Goal: Understand site structure: Understand site structure

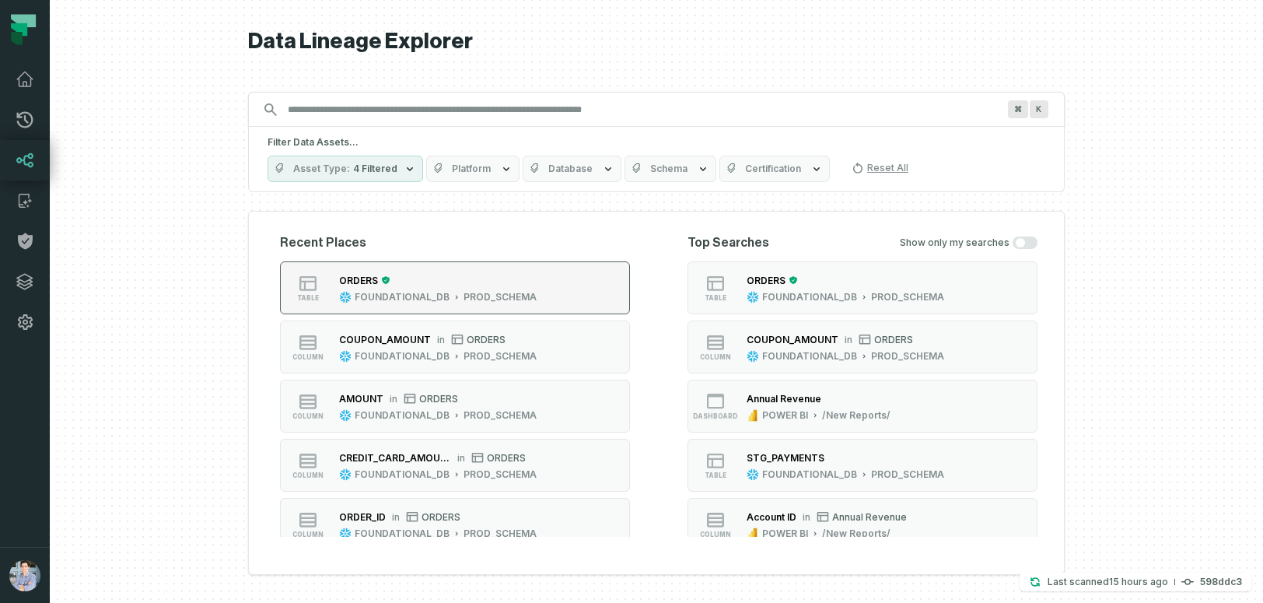
click at [624, 271] on button "table ORDERS FOUNDATIONAL_DB PROD_SCHEMA" at bounding box center [455, 287] width 350 height 53
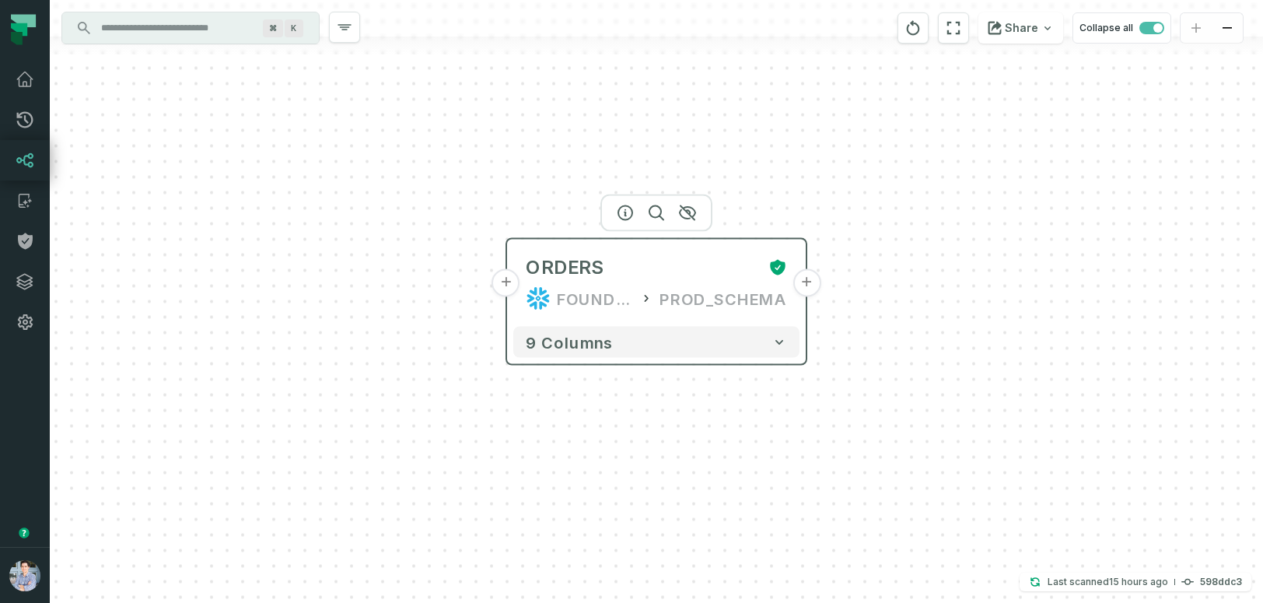
click at [516, 281] on button "+" at bounding box center [506, 283] width 28 height 28
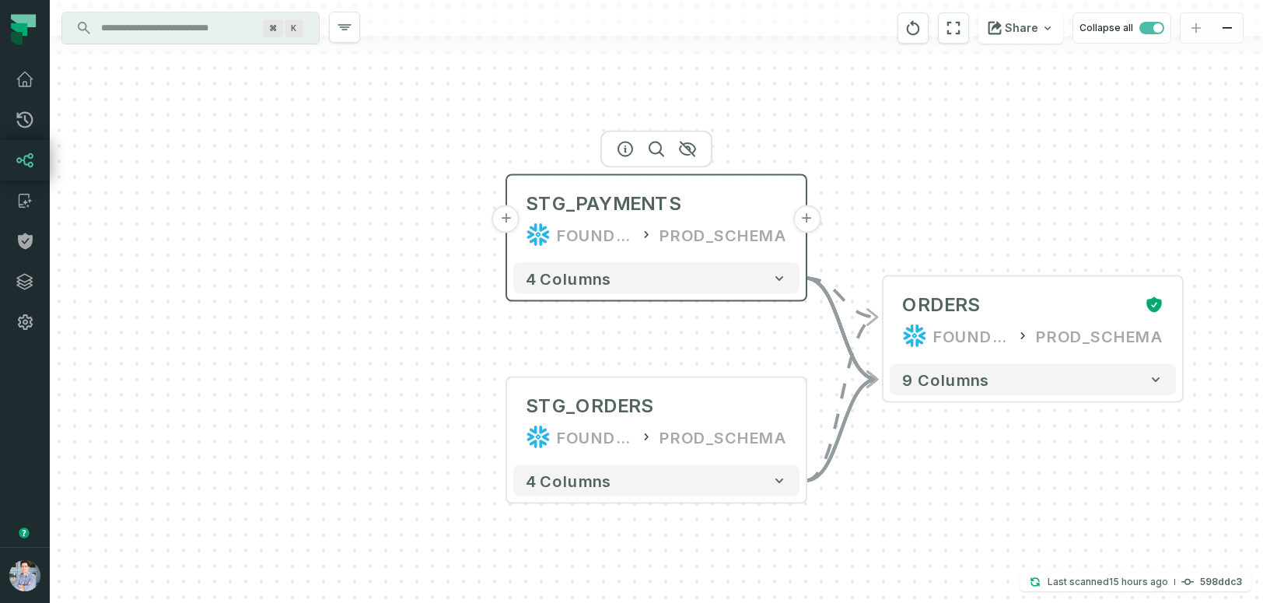
click at [510, 224] on button "+" at bounding box center [506, 219] width 28 height 28
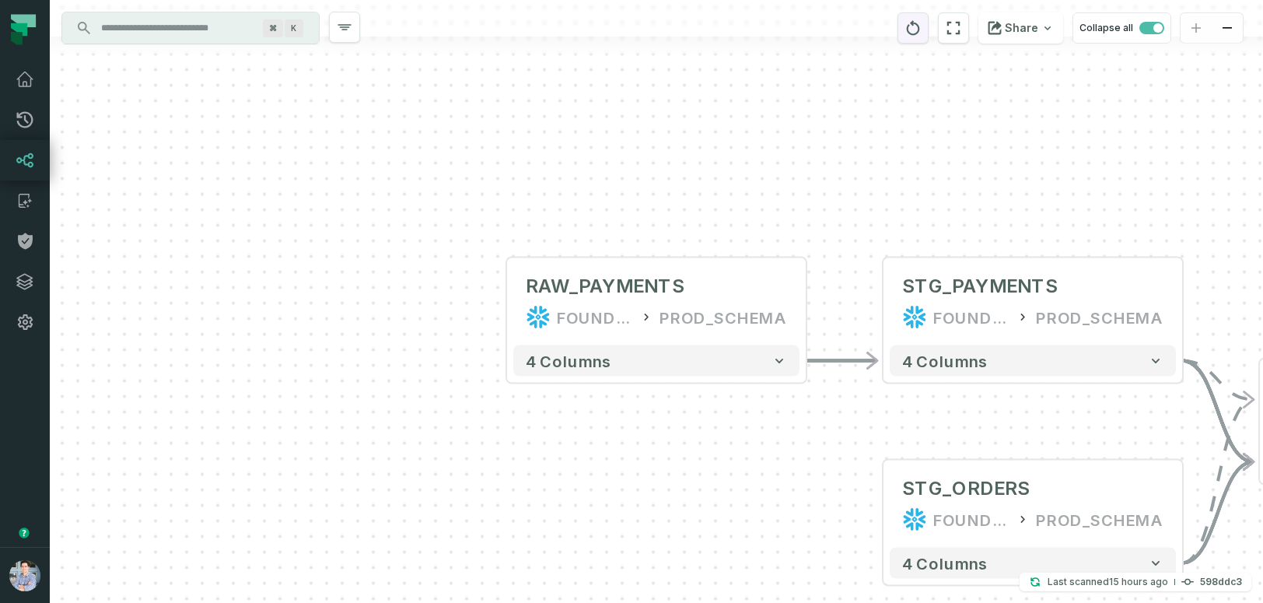
click at [920, 33] on icon "reset" at bounding box center [913, 27] width 13 height 15
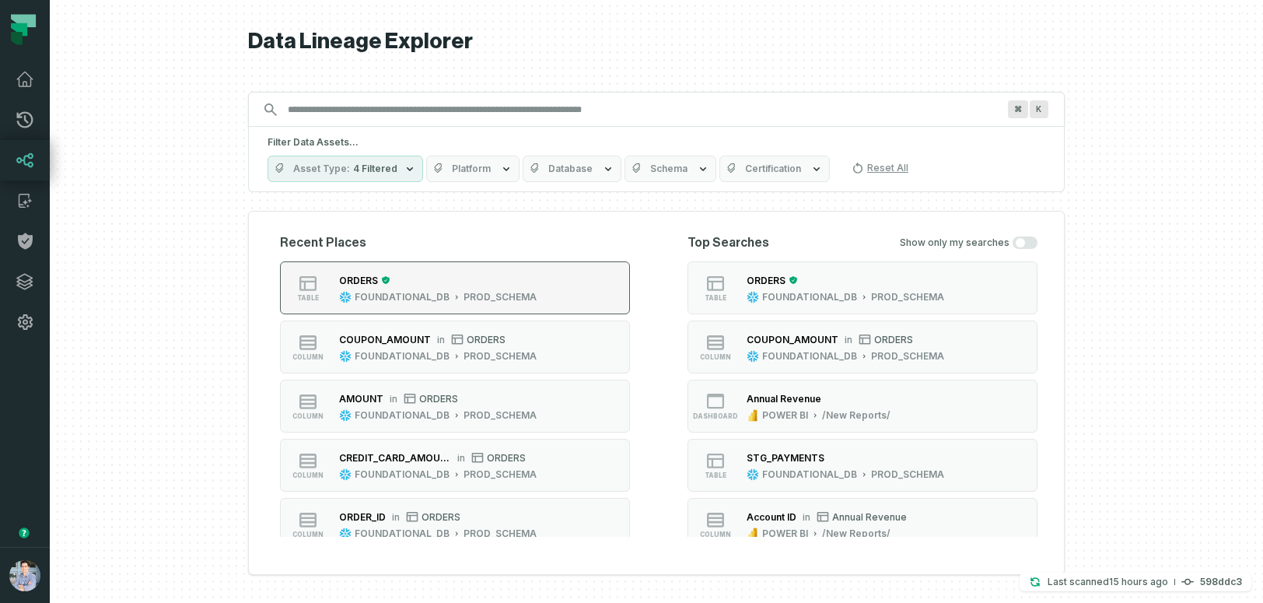
click at [620, 281] on button "table ORDERS FOUNDATIONAL_DB PROD_SCHEMA" at bounding box center [455, 287] width 350 height 53
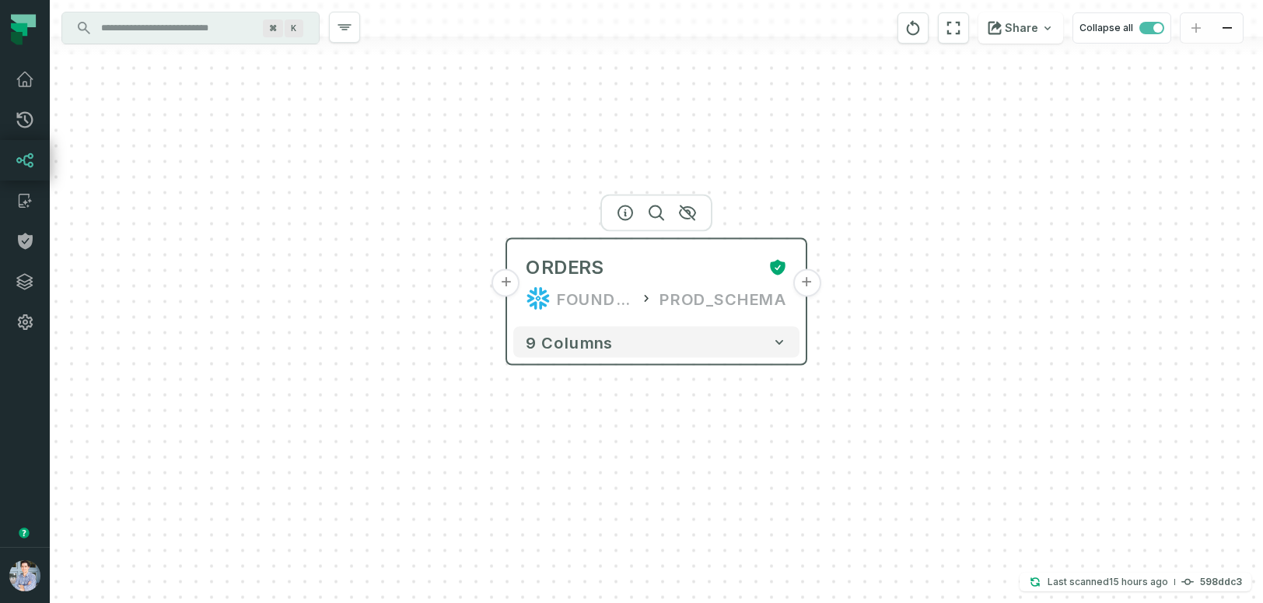
click at [516, 283] on button "+" at bounding box center [506, 283] width 28 height 28
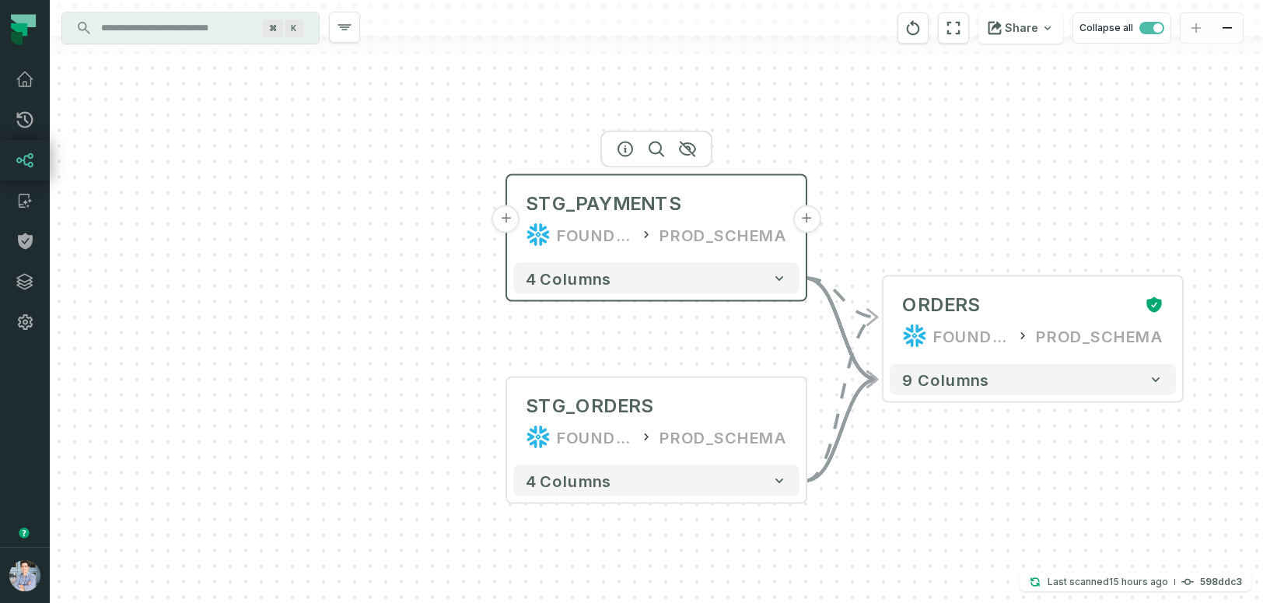
click at [514, 228] on button "+" at bounding box center [506, 219] width 28 height 28
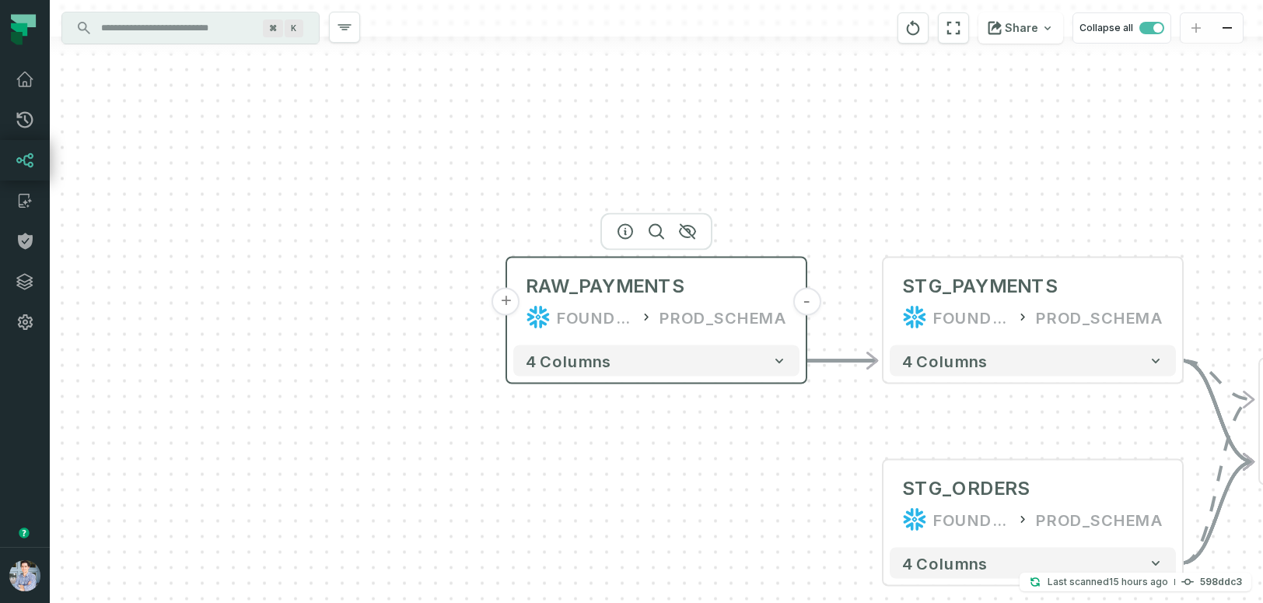
click at [512, 296] on button "+" at bounding box center [506, 302] width 28 height 28
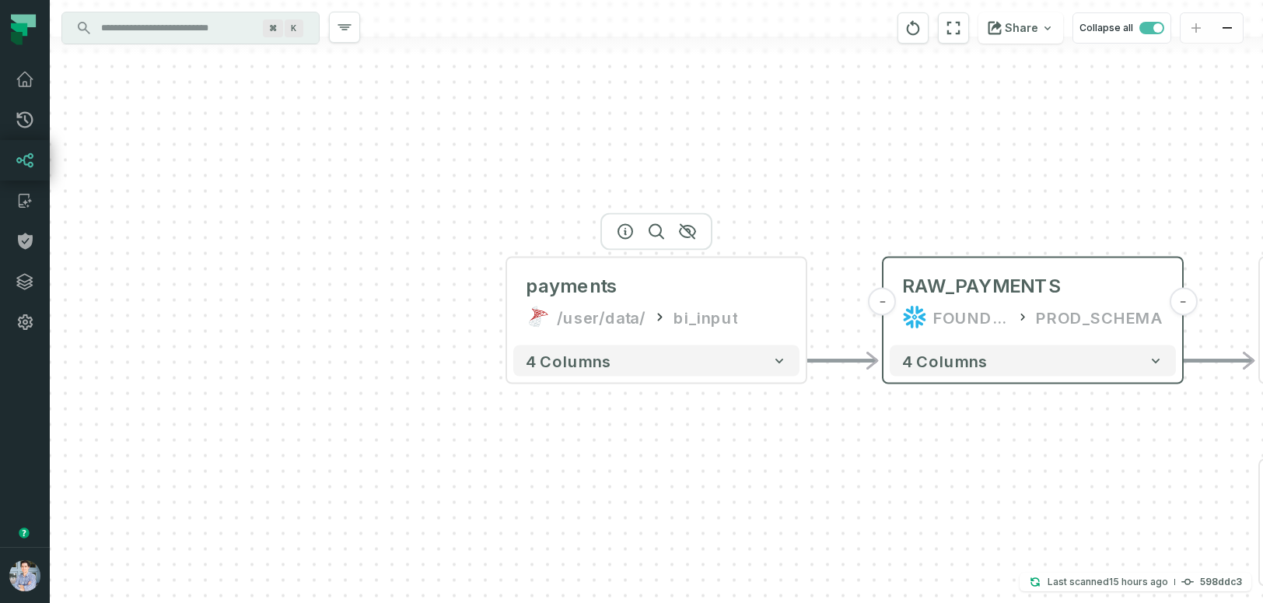
click at [0, 0] on button "+" at bounding box center [0, 0] width 0 height 0
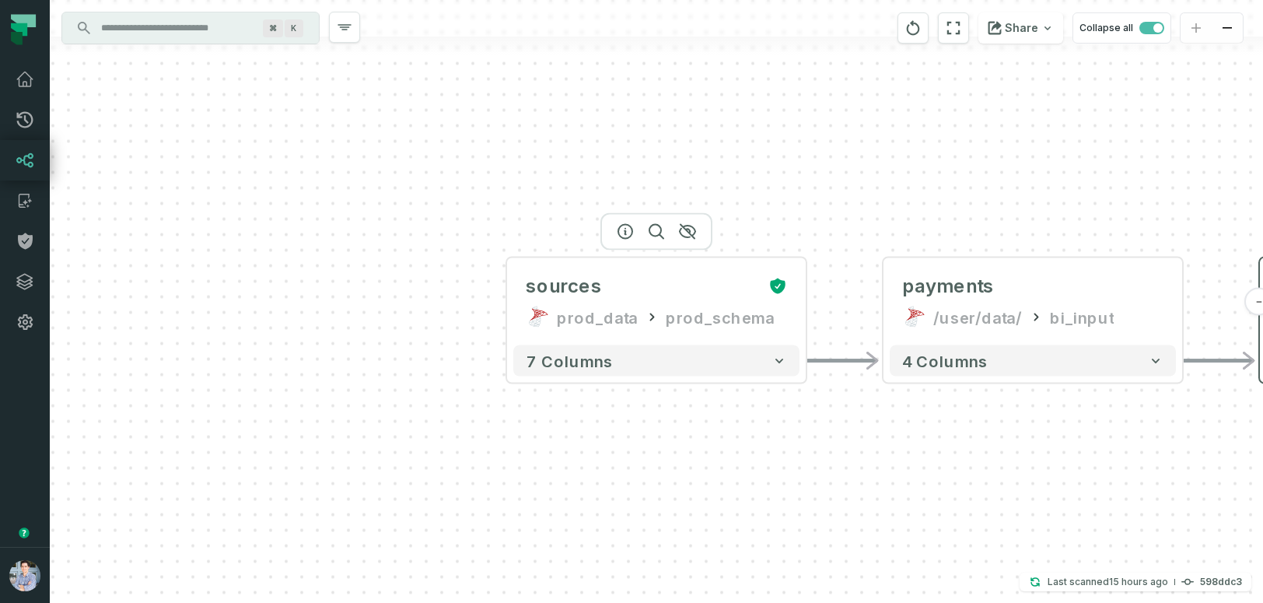
click at [0, 0] on button "+" at bounding box center [0, 0] width 0 height 0
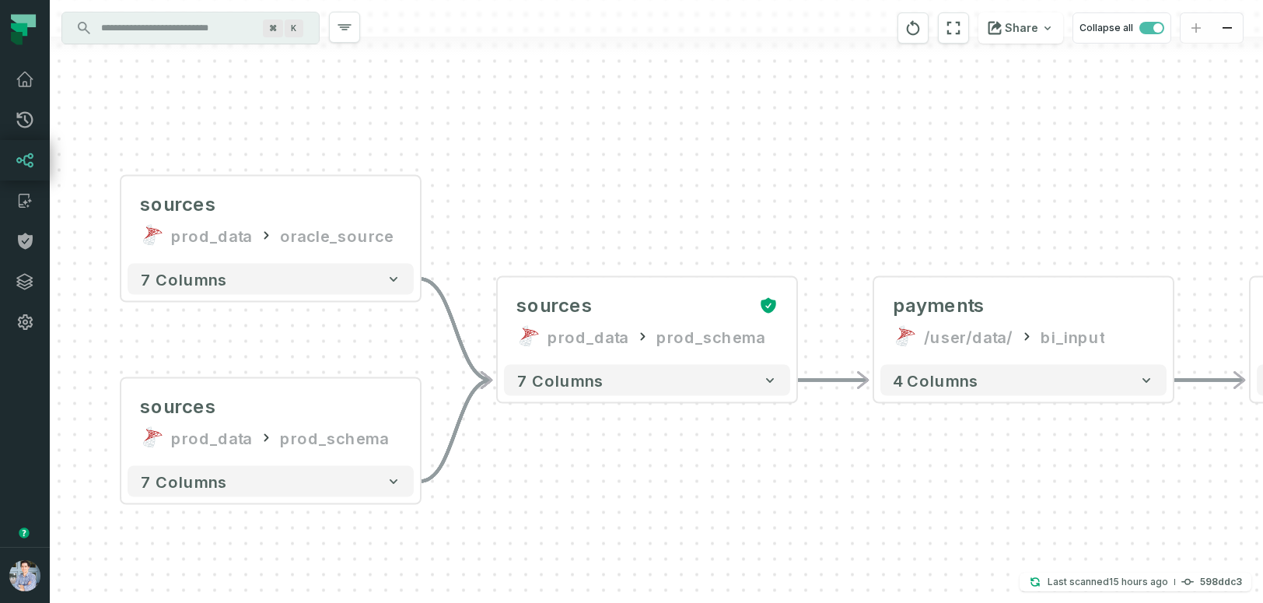
drag, startPoint x: 659, startPoint y: 365, endPoint x: 274, endPoint y: 366, distance: 384.9
click at [274, 366] on div "sources prod_data oracle_source - 7 columns sources prod_data prod_schema - 7 c…" at bounding box center [656, 301] width 1213 height 603
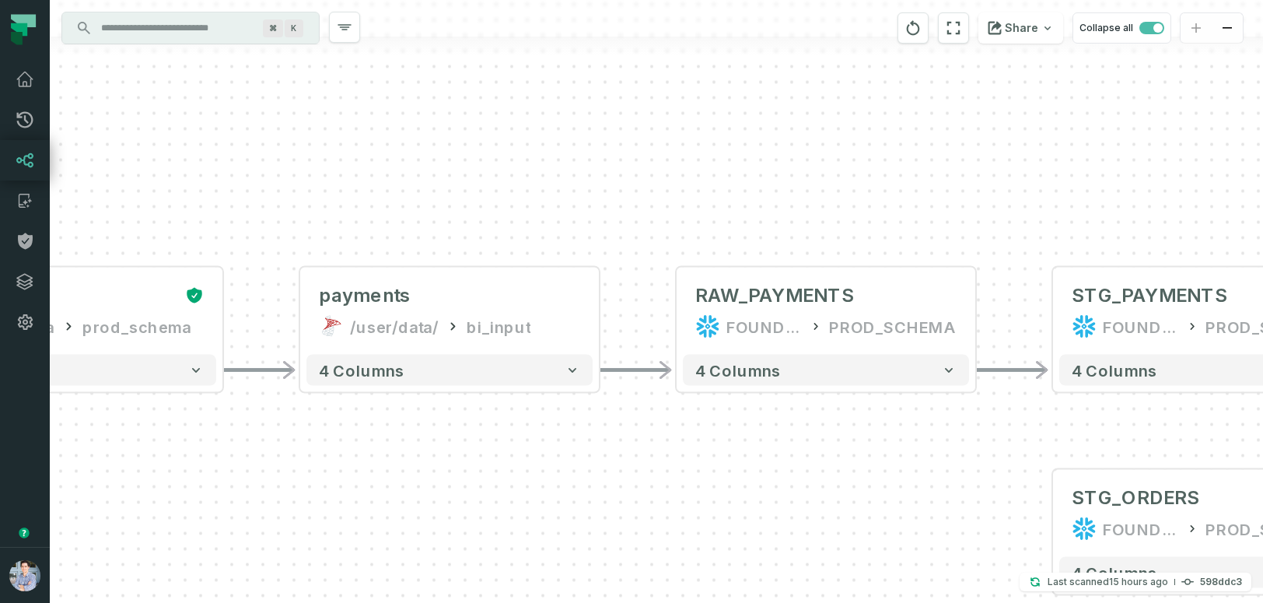
drag, startPoint x: 810, startPoint y: 434, endPoint x: 237, endPoint y: 424, distance: 573.2
click at [237, 424] on div "sources prod_data oracle_source - 7 columns sources prod_data prod_schema - 7 c…" at bounding box center [656, 301] width 1213 height 603
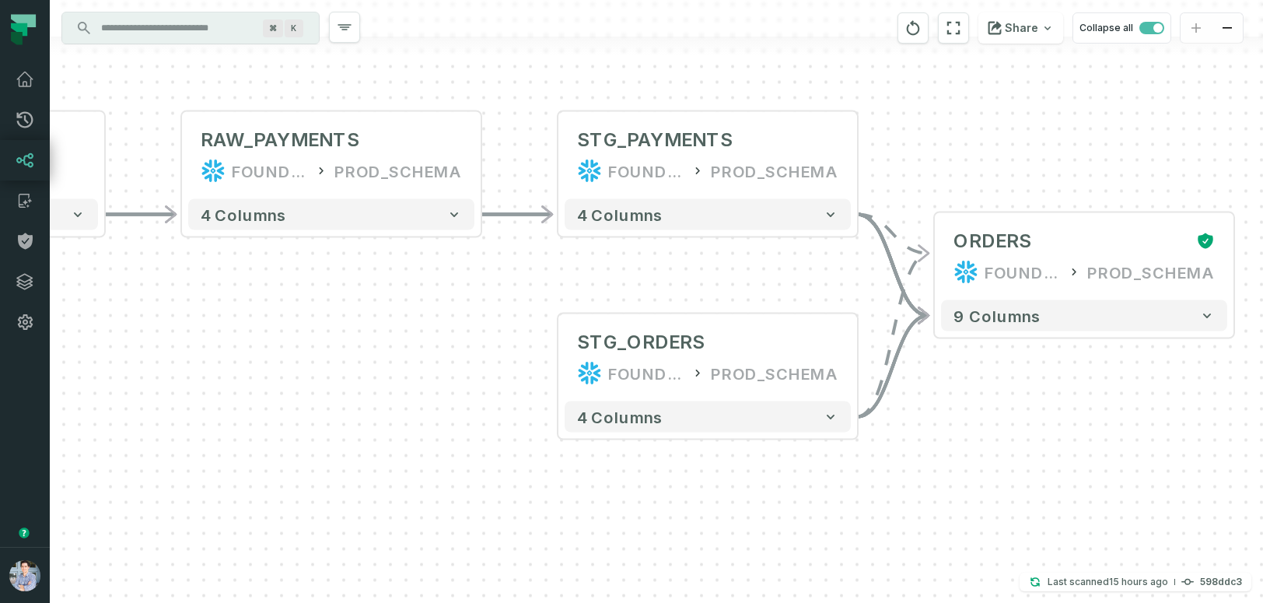
drag, startPoint x: 881, startPoint y: 449, endPoint x: 386, endPoint y: 294, distance: 518.4
click at [386, 294] on div "sources prod_data oracle_source - 7 columns sources prod_data prod_schema - 7 c…" at bounding box center [656, 301] width 1213 height 603
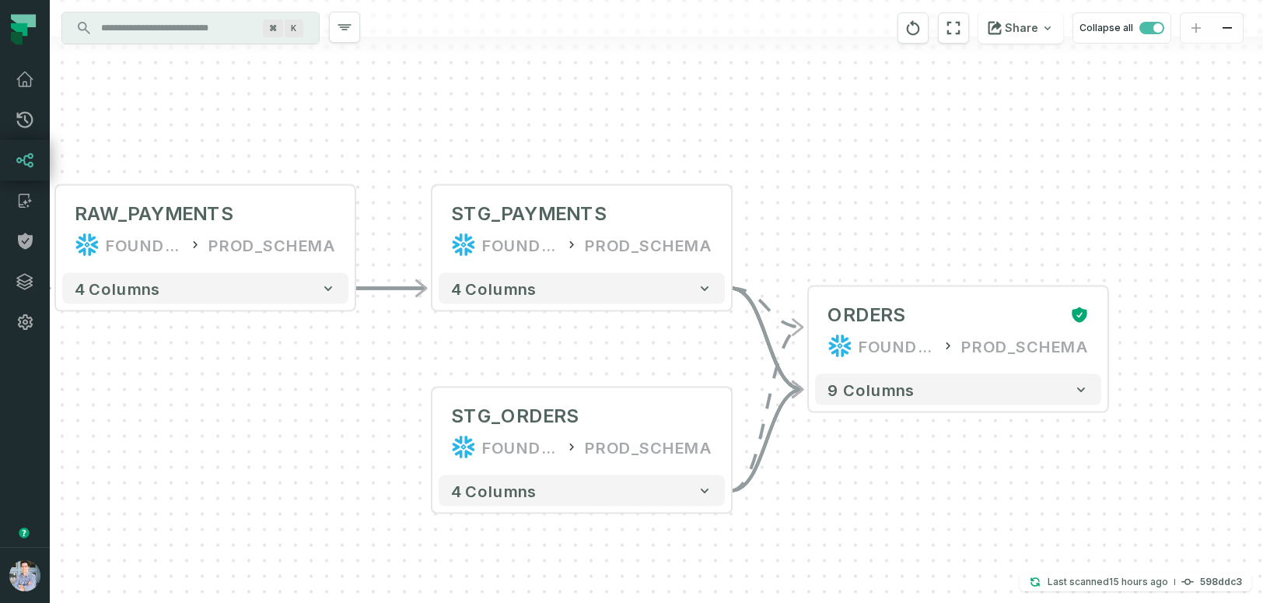
drag, startPoint x: 427, startPoint y: 367, endPoint x: 328, endPoint y: 439, distance: 121.9
click at [326, 439] on div "sources prod_data oracle_source - 7 columns sources prod_data prod_schema - 7 c…" at bounding box center [656, 301] width 1213 height 603
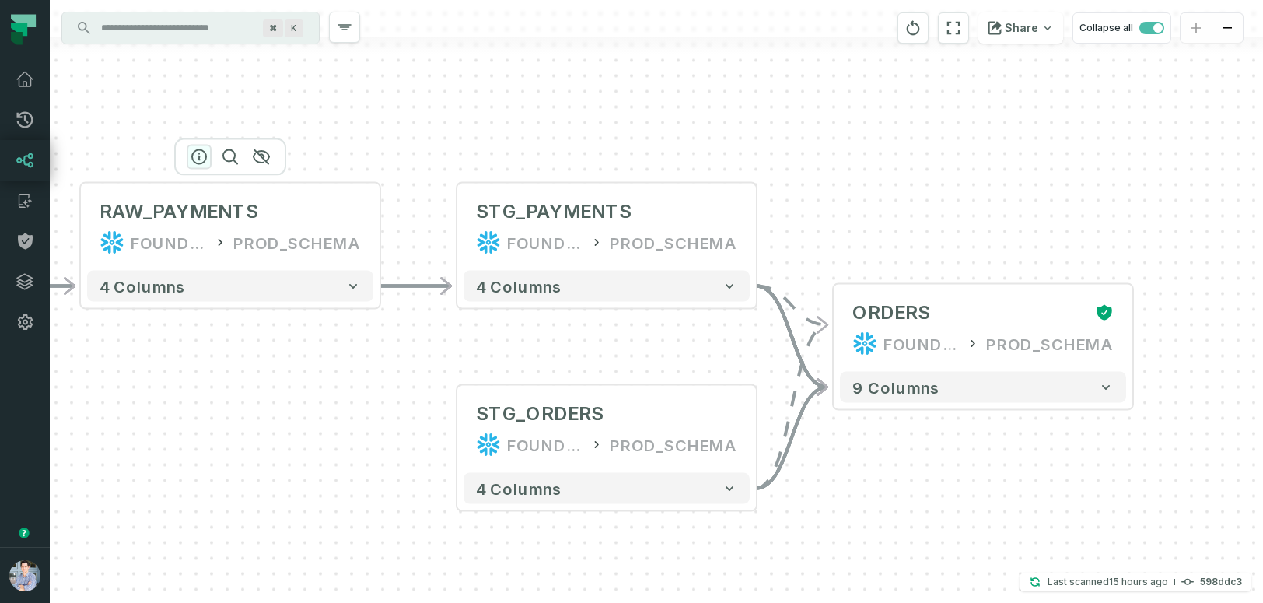
click at [201, 158] on icon "button" at bounding box center [199, 157] width 19 height 19
click at [197, 195] on div "RAW_PAYMENTS FOUNDATIONAL_DB PROD_SCHEMA" at bounding box center [230, 226] width 286 height 75
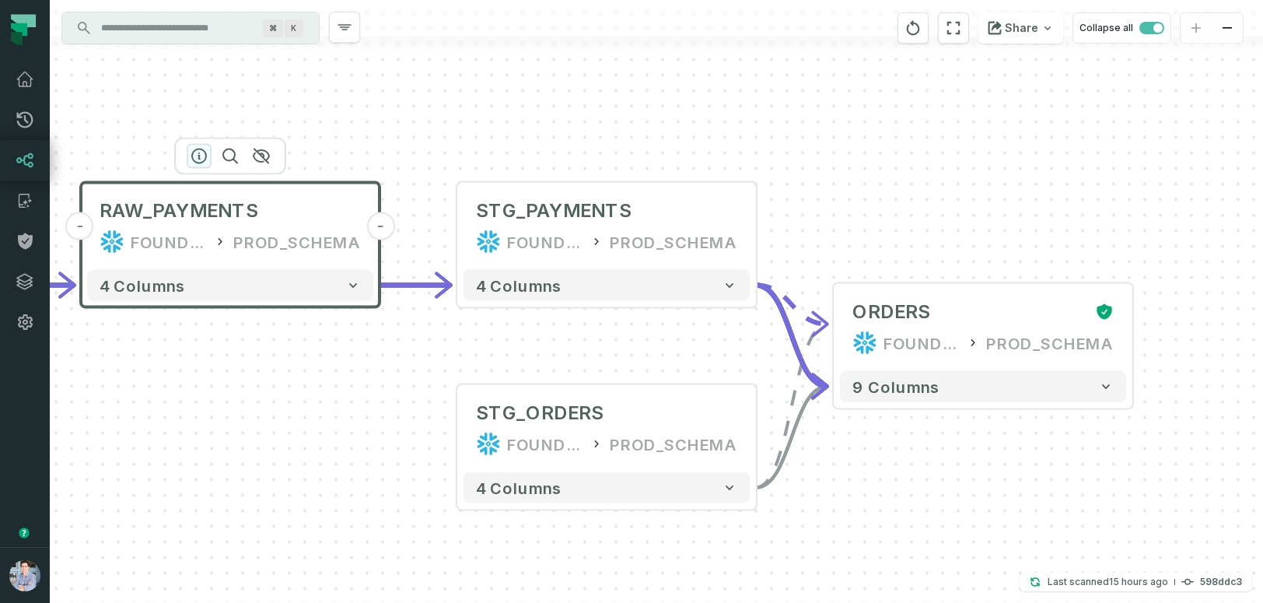
click at [196, 154] on icon "button" at bounding box center [199, 156] width 19 height 19
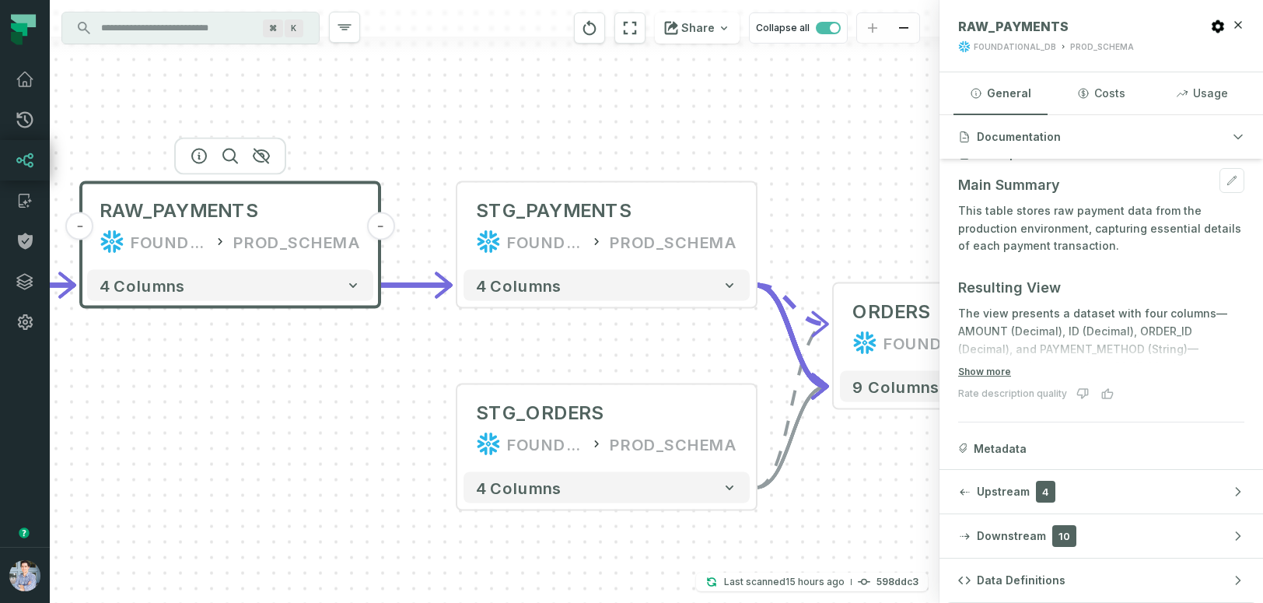
scroll to position [180, 0]
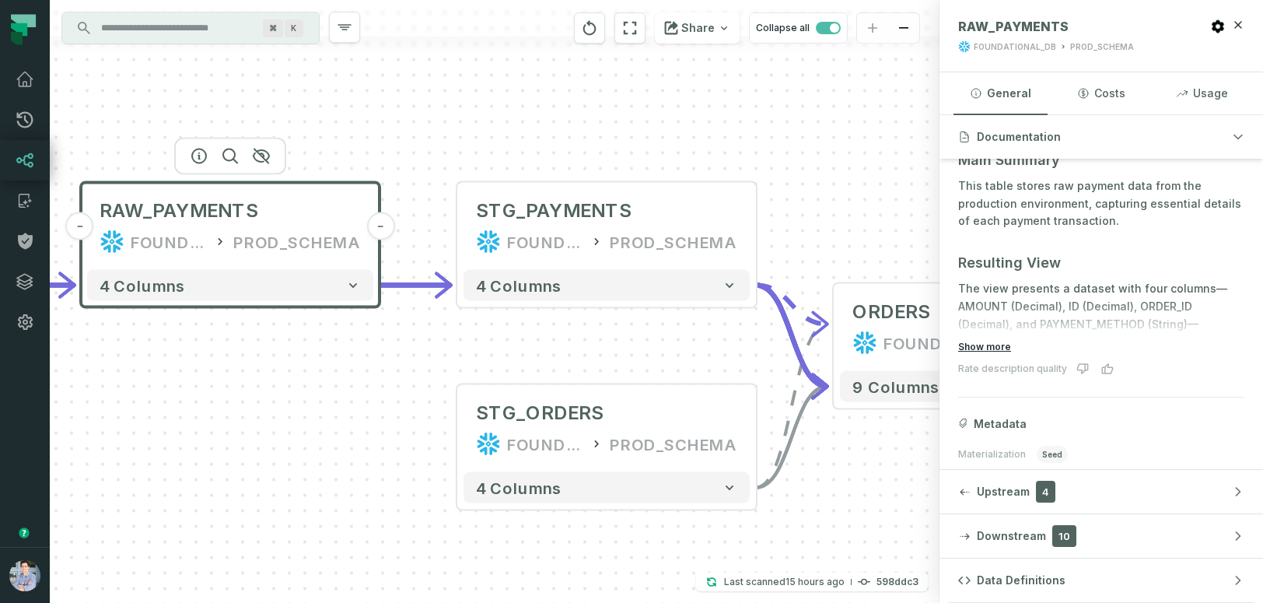
click at [992, 349] on button "Show more" at bounding box center [984, 347] width 53 height 12
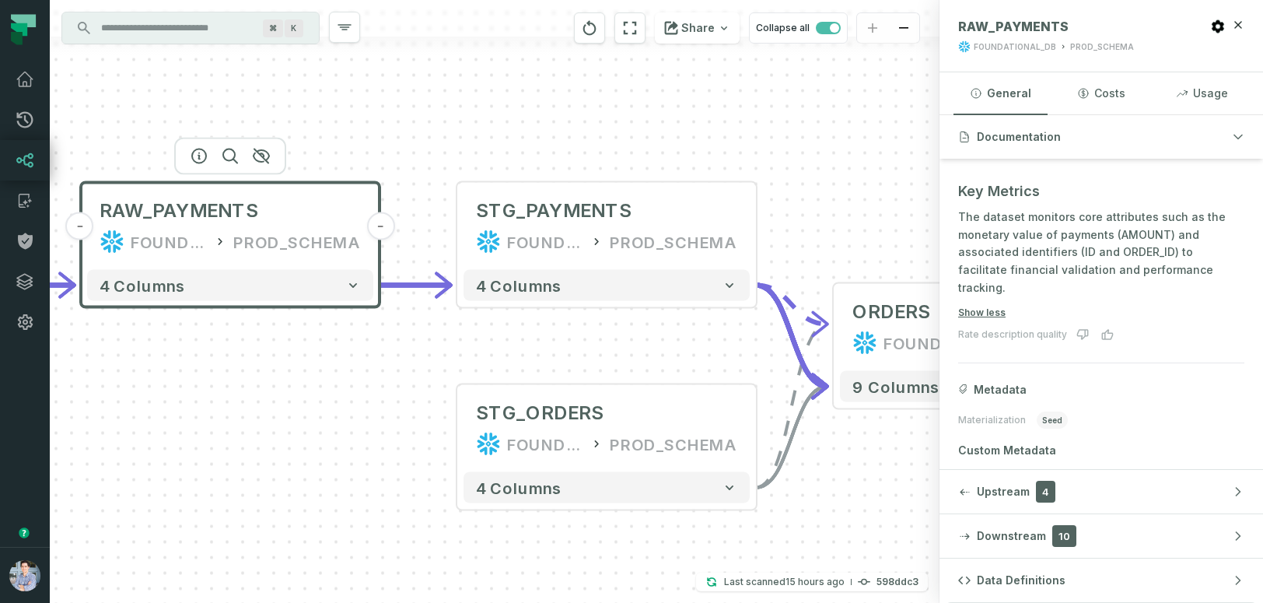
scroll to position [641, 0]
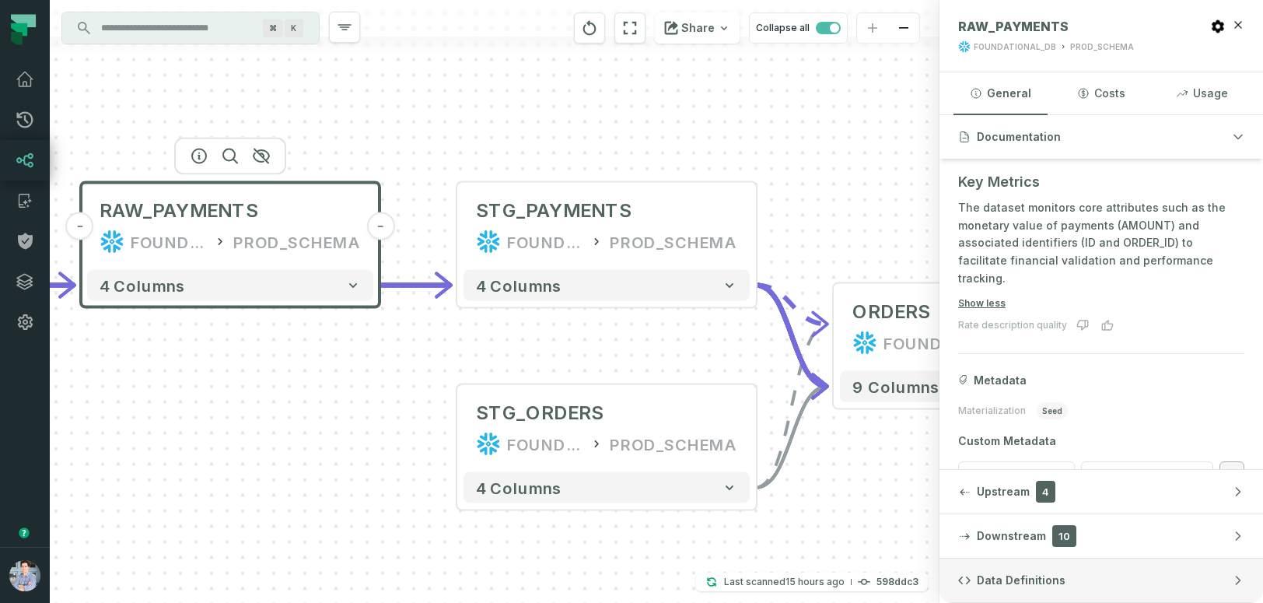
click at [1002, 568] on button "Data Definitions" at bounding box center [1100, 580] width 323 height 44
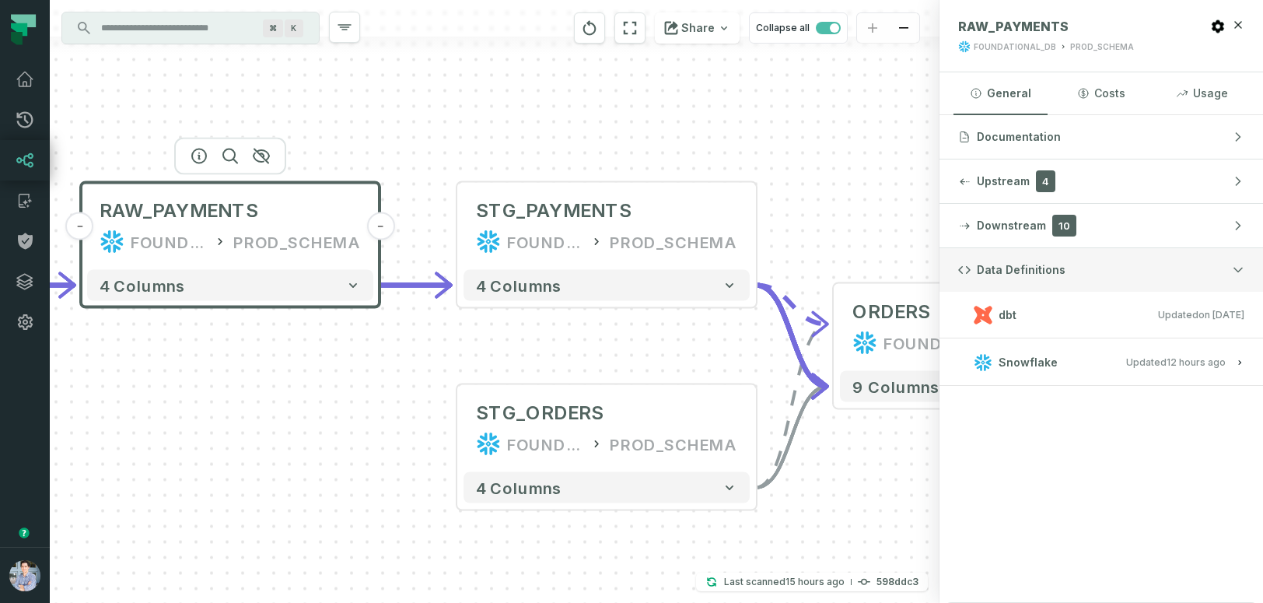
click at [996, 264] on span "Data Definitions" at bounding box center [1021, 270] width 89 height 16
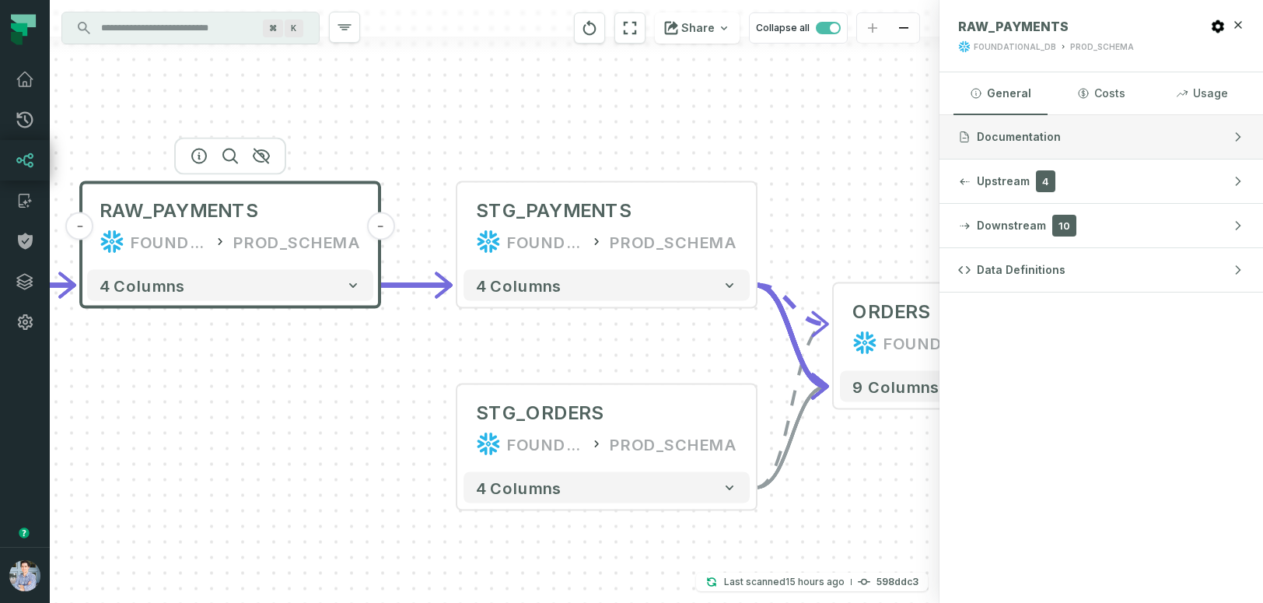
click at [1016, 130] on span "Documentation" at bounding box center [1019, 137] width 84 height 16
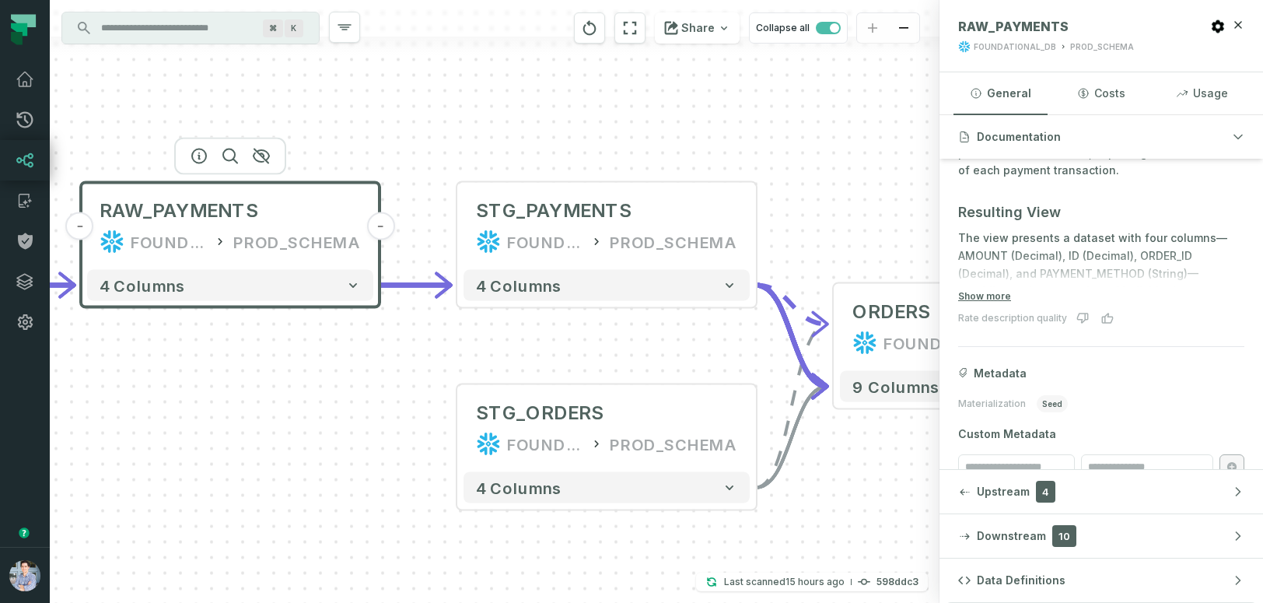
scroll to position [253, 0]
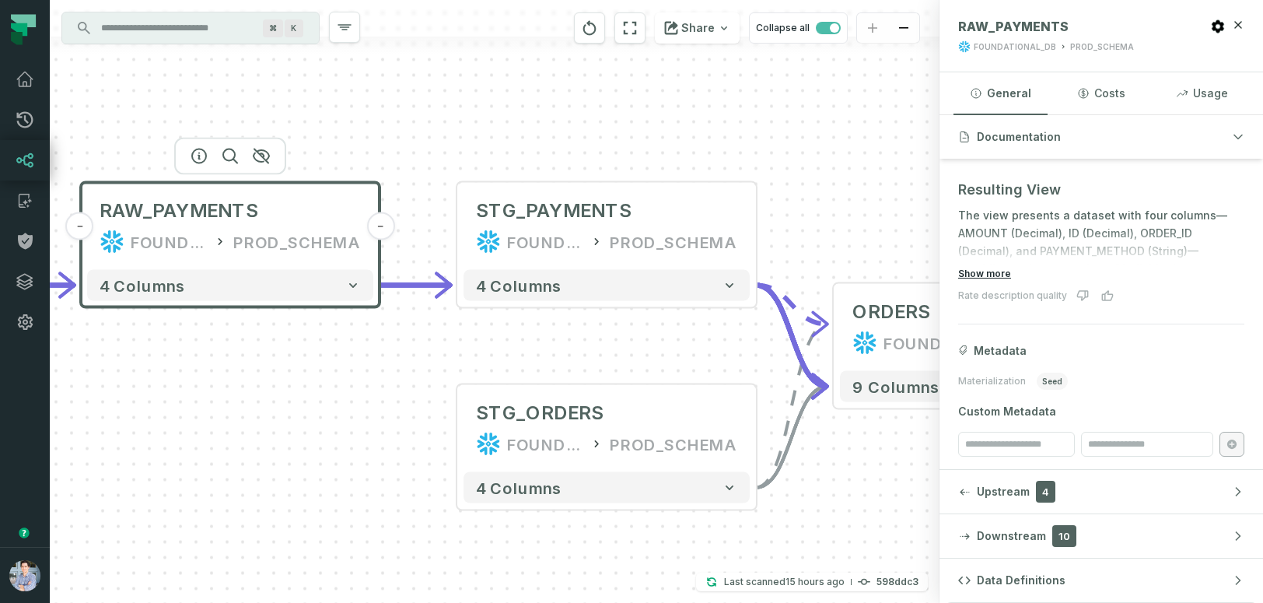
click at [977, 267] on button "Show more" at bounding box center [984, 273] width 53 height 12
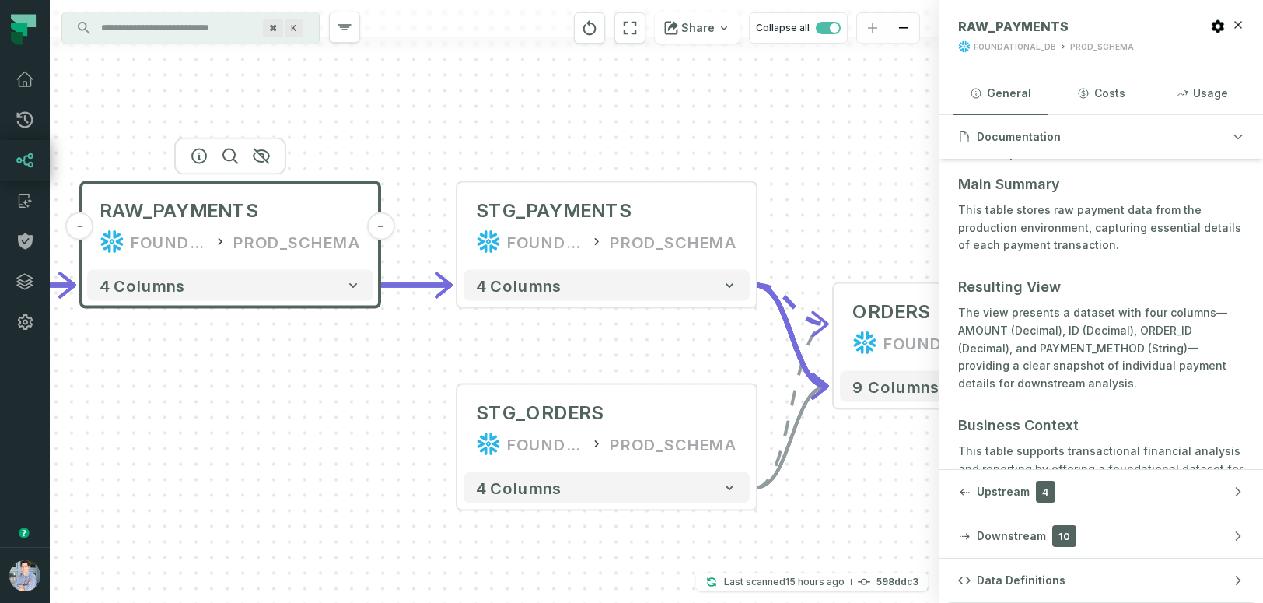
scroll to position [0, 0]
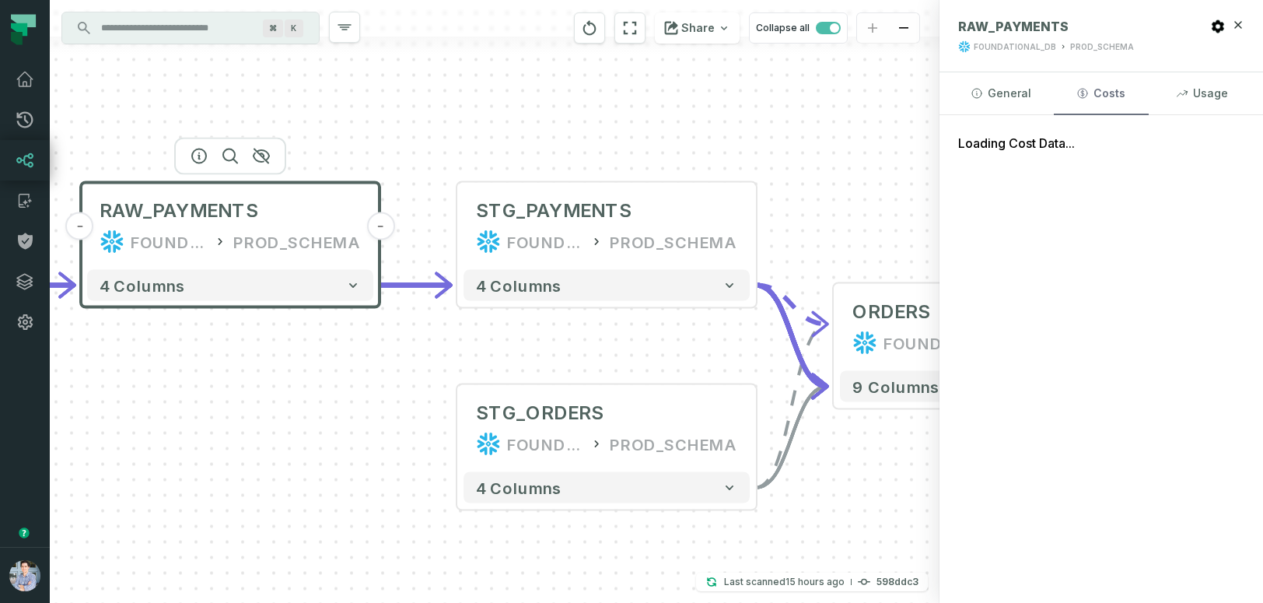
click at [1102, 95] on button "Costs" at bounding box center [1101, 93] width 94 height 42
click at [1208, 93] on button "Usage" at bounding box center [1202, 93] width 94 height 42
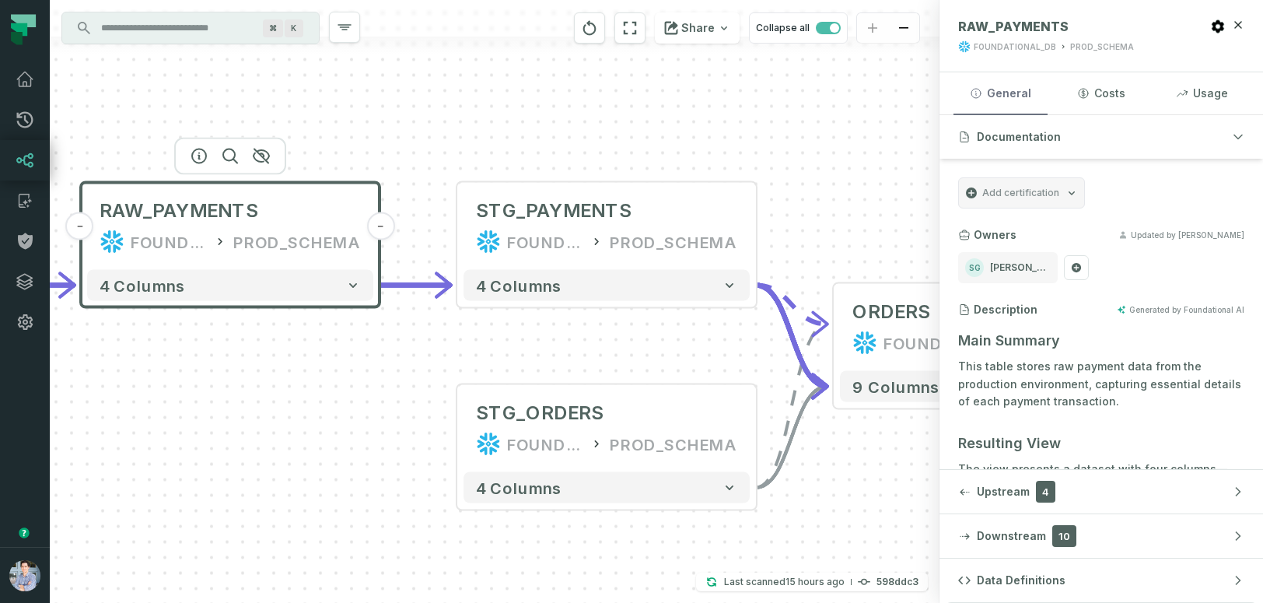
click at [1017, 92] on button "General" at bounding box center [1000, 93] width 94 height 42
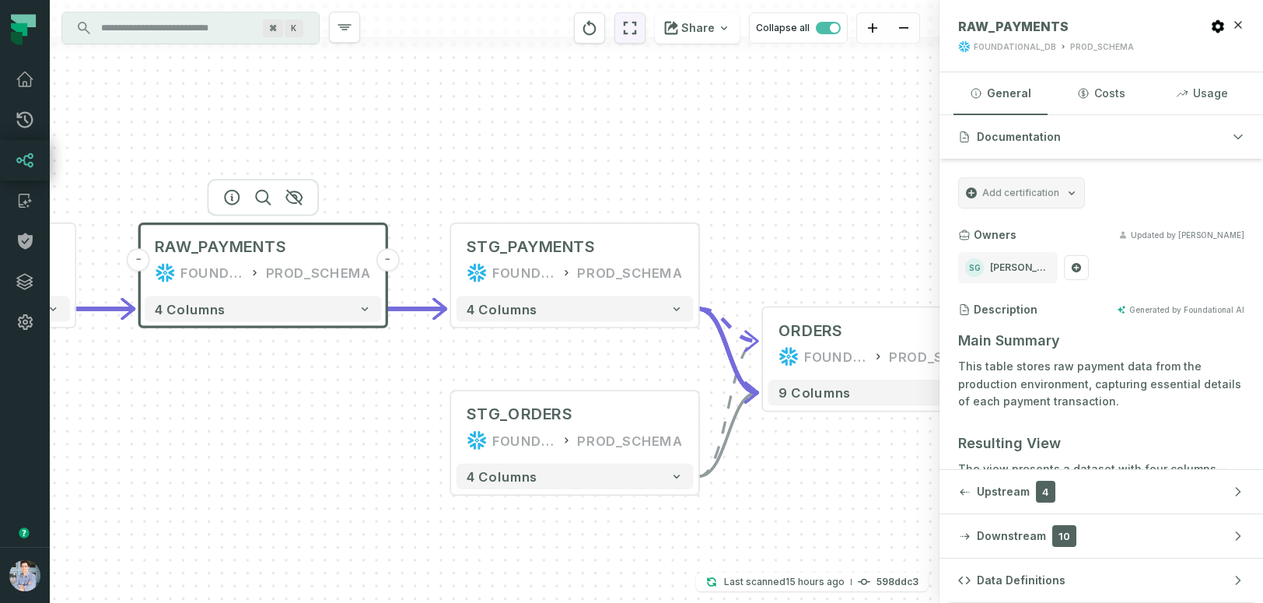
click at [638, 29] on icon "reset" at bounding box center [629, 28] width 17 height 19
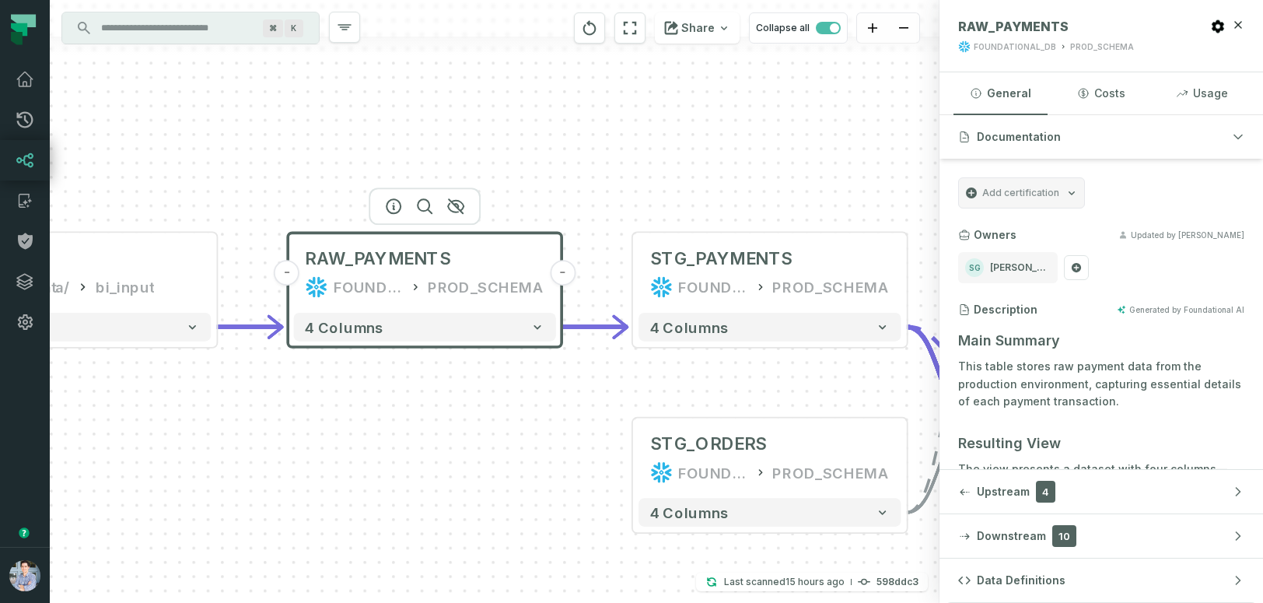
drag, startPoint x: 593, startPoint y: 291, endPoint x: 596, endPoint y: -75, distance: 365.5
click at [596, 0] on html "Pull Requests Dashboard Lineage Catalog Policies Integrations Settings Alon Naf…" at bounding box center [631, 301] width 1263 height 603
click at [629, 23] on icon "reset" at bounding box center [630, 28] width 13 height 13
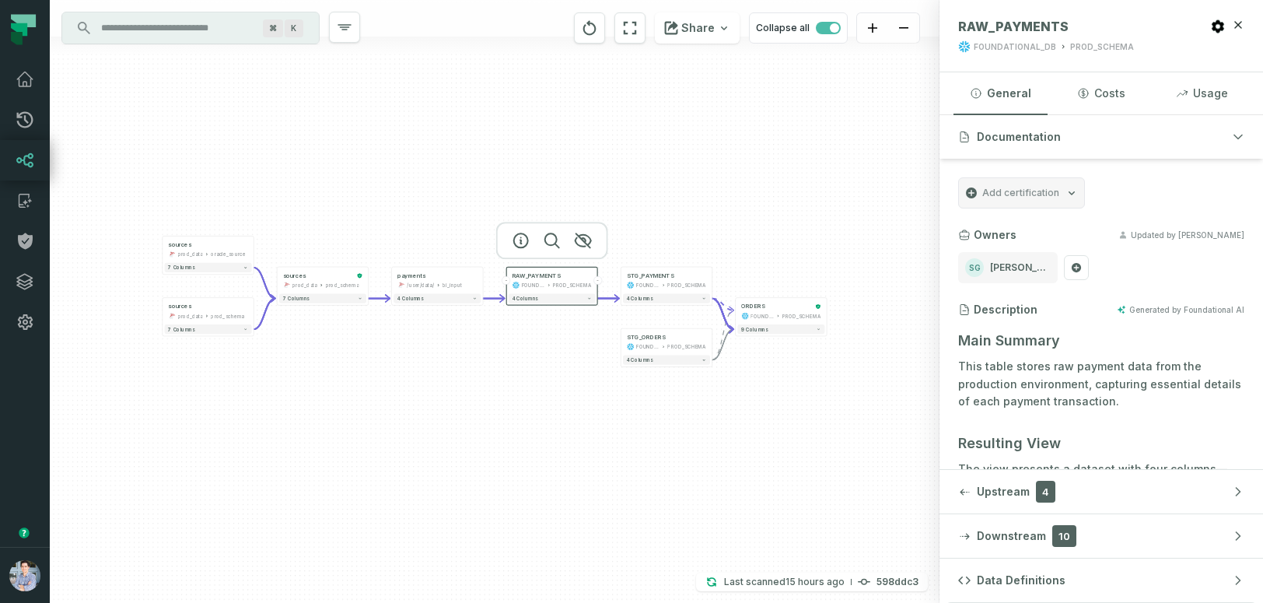
click at [506, 289] on header "- RAW_PAYMENTS FOUNDATIONAL_DB PROD_SCHEMA -" at bounding box center [551, 279] width 91 height 25
click at [507, 283] on button "-" at bounding box center [506, 280] width 9 height 9
click at [507, 279] on button "+" at bounding box center [506, 280] width 9 height 9
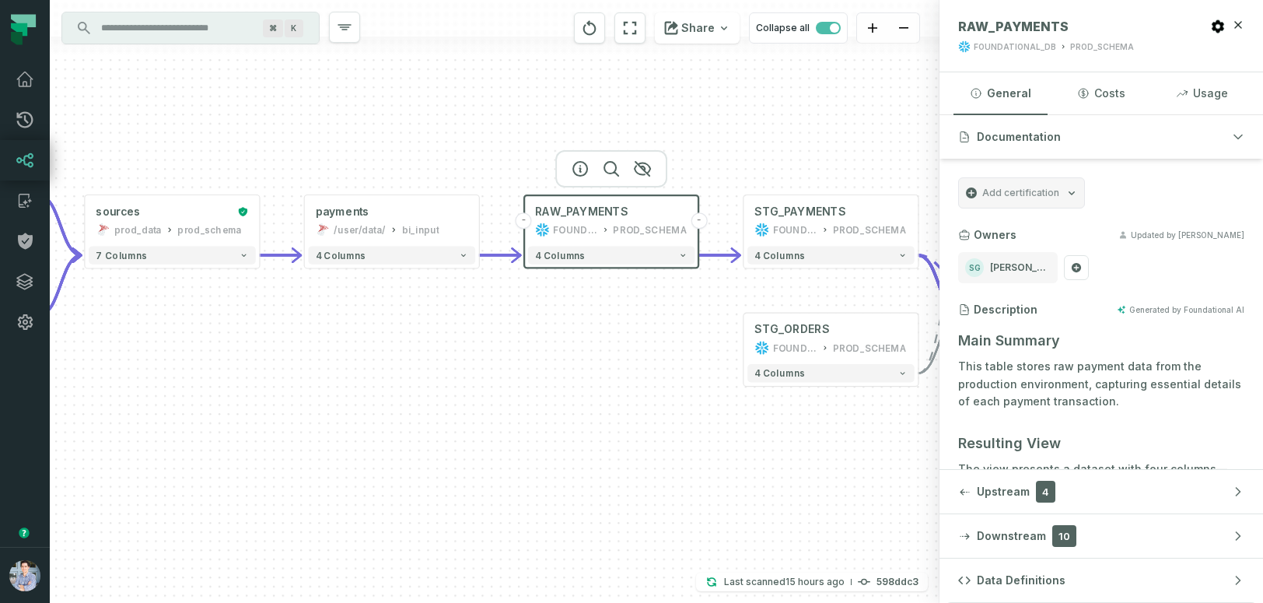
click at [528, 228] on div "RAW_PAYMENTS FOUNDATIONAL_DB PROD_SCHEMA" at bounding box center [611, 221] width 167 height 44
click at [525, 218] on button "-" at bounding box center [524, 220] width 16 height 16
click at [525, 218] on button "-" at bounding box center [524, 219] width 16 height 16
click at [525, 218] on button "+" at bounding box center [524, 219] width 16 height 16
click at [744, 224] on button "-" at bounding box center [743, 219] width 16 height 16
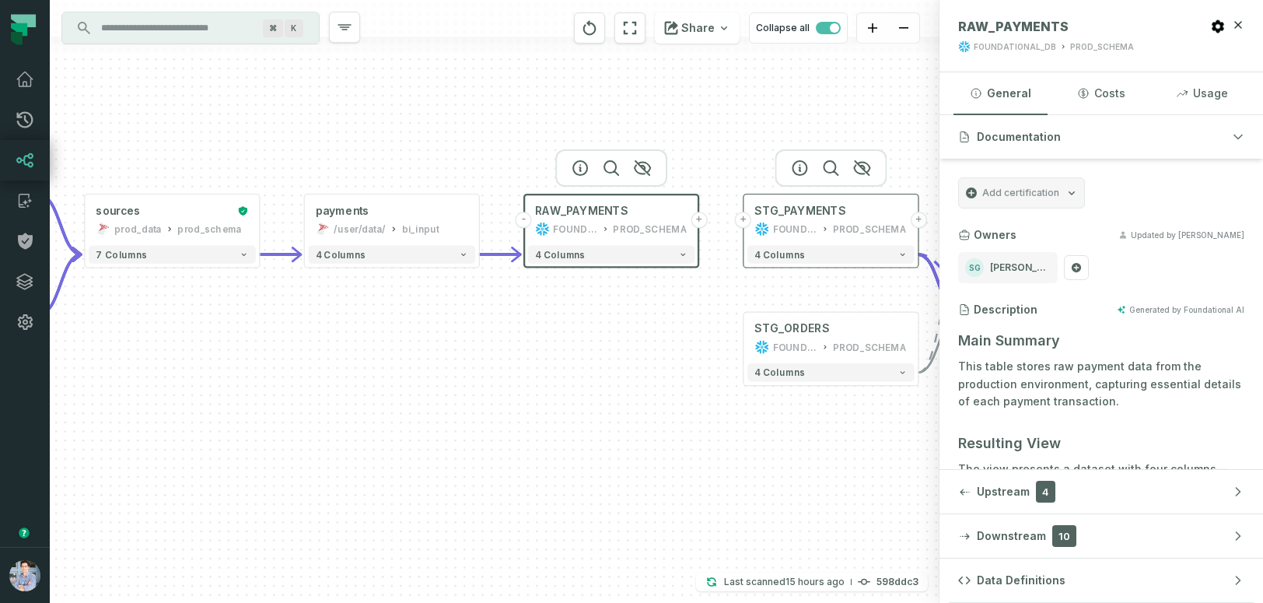
click at [744, 224] on button "+" at bounding box center [743, 219] width 16 height 16
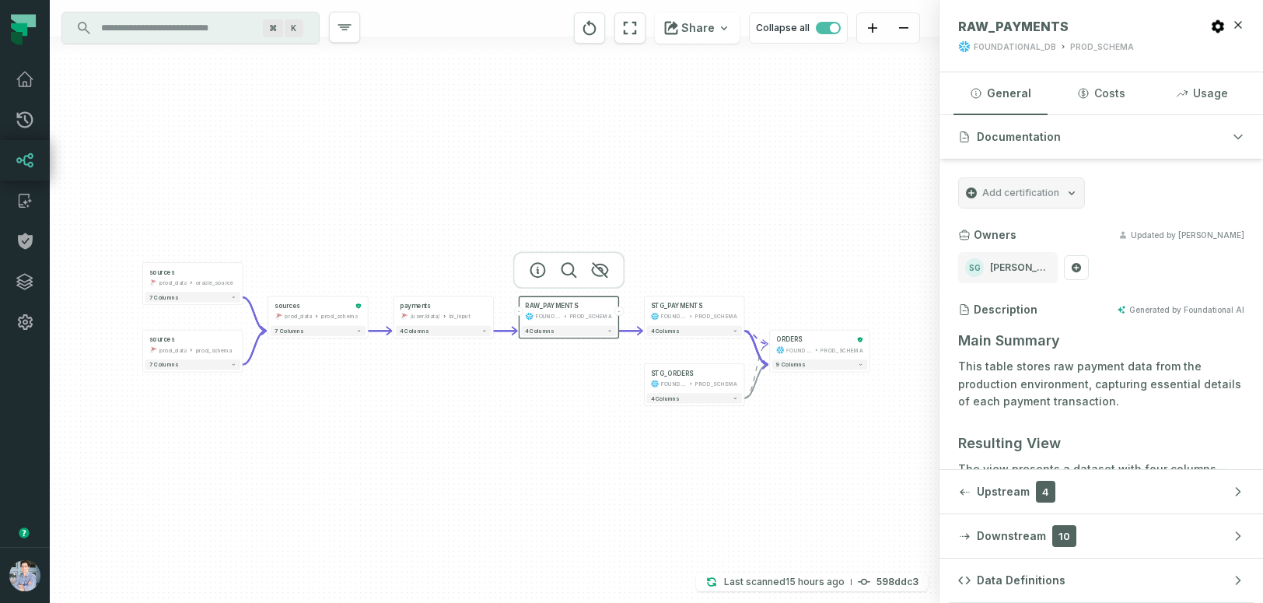
drag, startPoint x: 114, startPoint y: 147, endPoint x: 117, endPoint y: 159, distance: 12.8
click at [117, 159] on div "sources prod_data oracle_source - 7 columns sources prod_data prod_schema - 7 c…" at bounding box center [495, 301] width 890 height 603
click at [598, 27] on icon "reset" at bounding box center [589, 28] width 17 height 19
